Goal: Check status: Check status

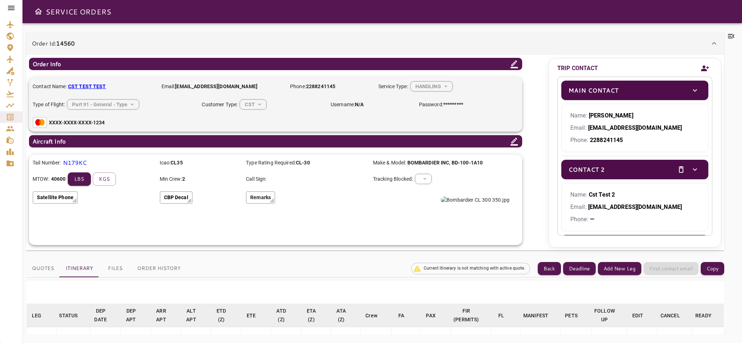
click at [709, 42] on icon at bounding box center [713, 43] width 9 height 9
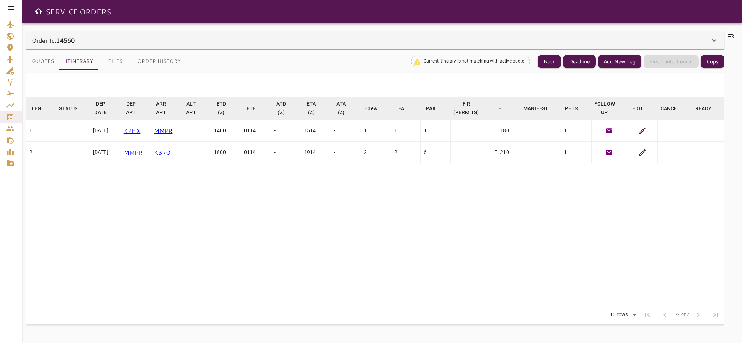
click at [638, 149] on icon at bounding box center [642, 152] width 9 height 9
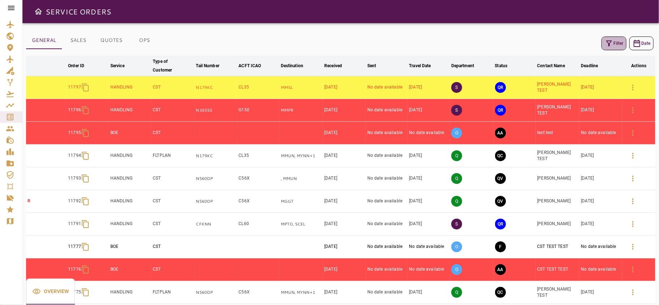
click at [607, 48] on button "Filter" at bounding box center [614, 44] width 25 height 14
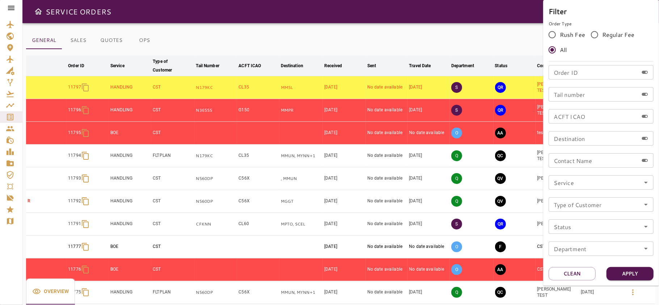
click at [579, 75] on input "Order ID" at bounding box center [594, 72] width 90 height 14
type input "*****"
click at [631, 275] on button "Apply" at bounding box center [630, 273] width 47 height 13
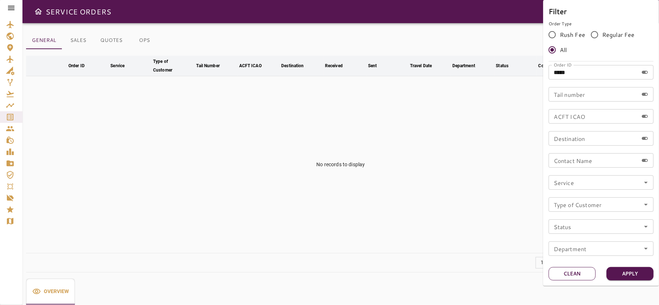
click at [578, 275] on button "Clean" at bounding box center [572, 273] width 47 height 13
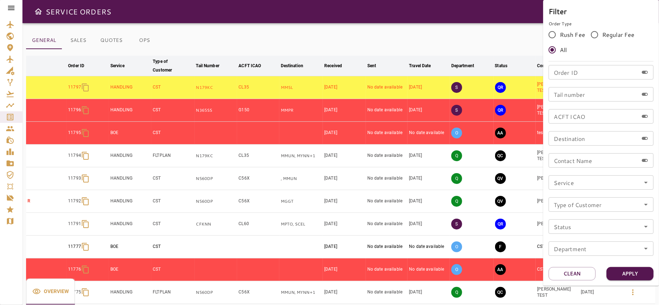
click at [431, 25] on div at bounding box center [329, 152] width 659 height 305
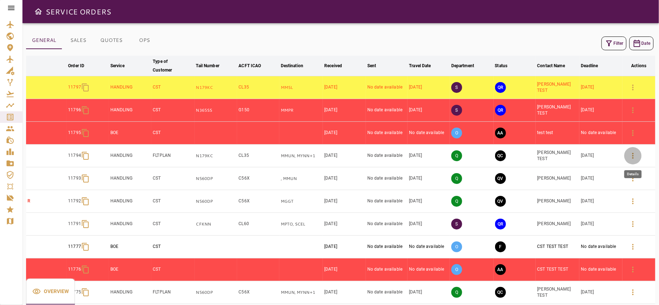
click at [640, 160] on button "button" at bounding box center [632, 155] width 17 height 17
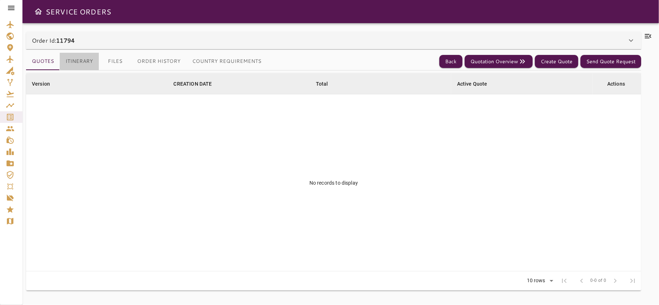
click at [90, 62] on button "Itinerary" at bounding box center [79, 61] width 39 height 17
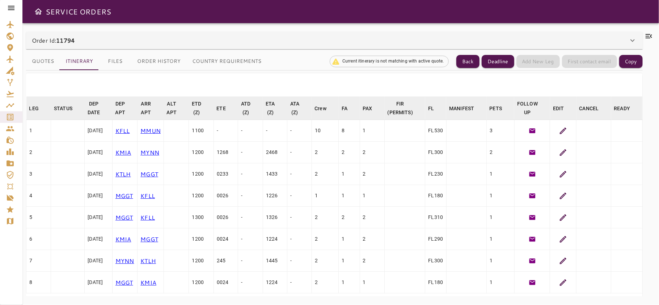
click at [566, 284] on icon at bounding box center [563, 283] width 7 height 7
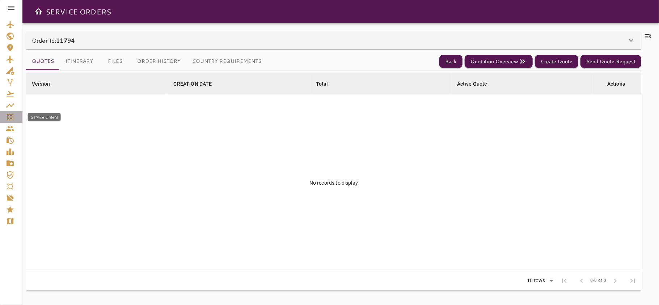
click at [9, 117] on icon "Service Orders" at bounding box center [10, 117] width 7 height 7
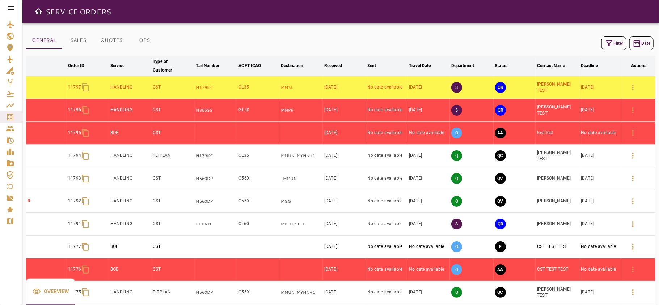
scroll to position [28, 0]
